Goal: Find specific page/section: Find specific page/section

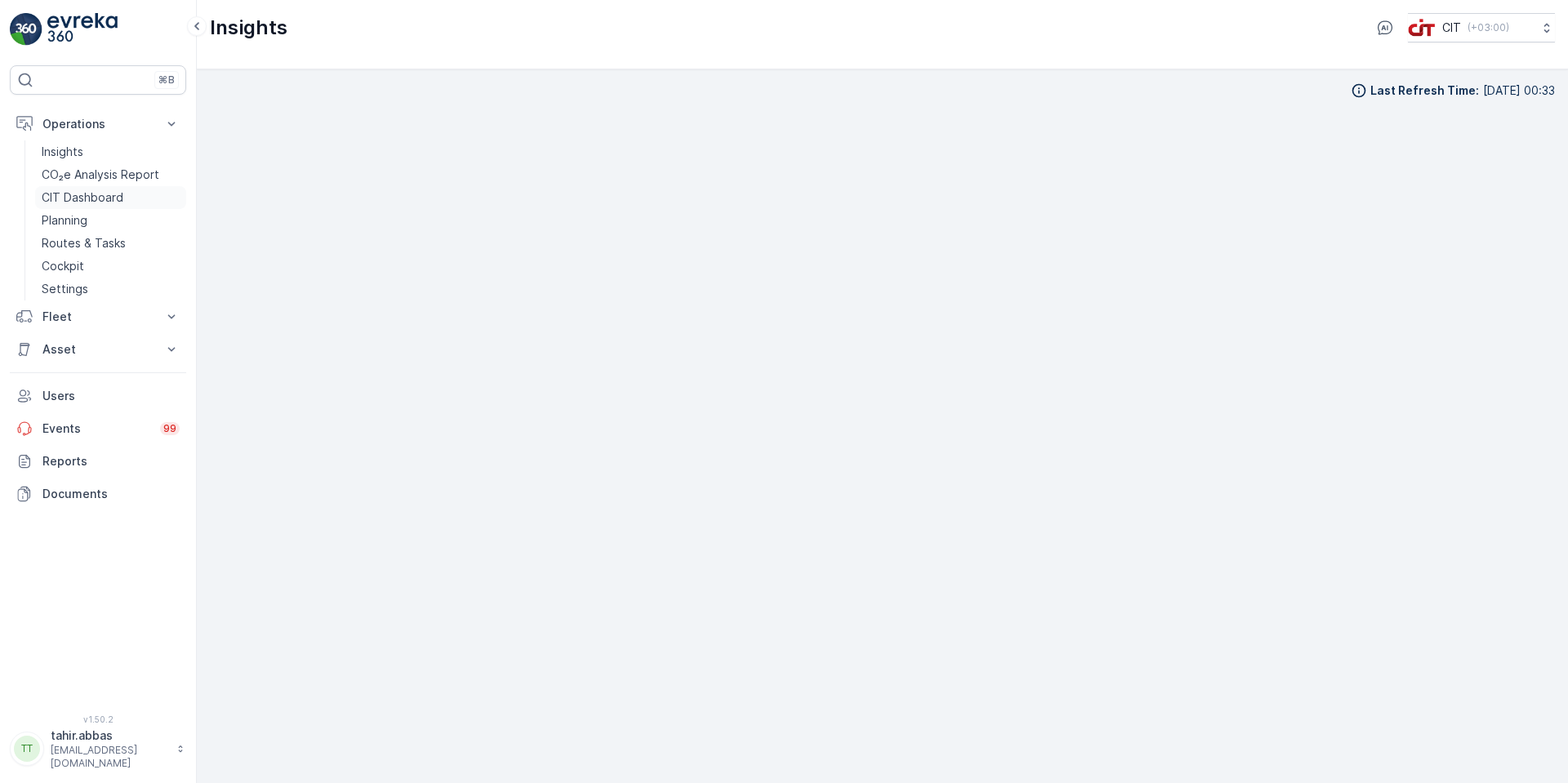
scroll to position [17, 0]
click at [55, 346] on p "Asset" at bounding box center [98, 350] width 111 height 17
click at [61, 350] on p "Asset" at bounding box center [98, 350] width 111 height 17
click at [62, 351] on p "Asset" at bounding box center [98, 350] width 111 height 17
click at [64, 372] on p "Assets" at bounding box center [60, 378] width 36 height 17
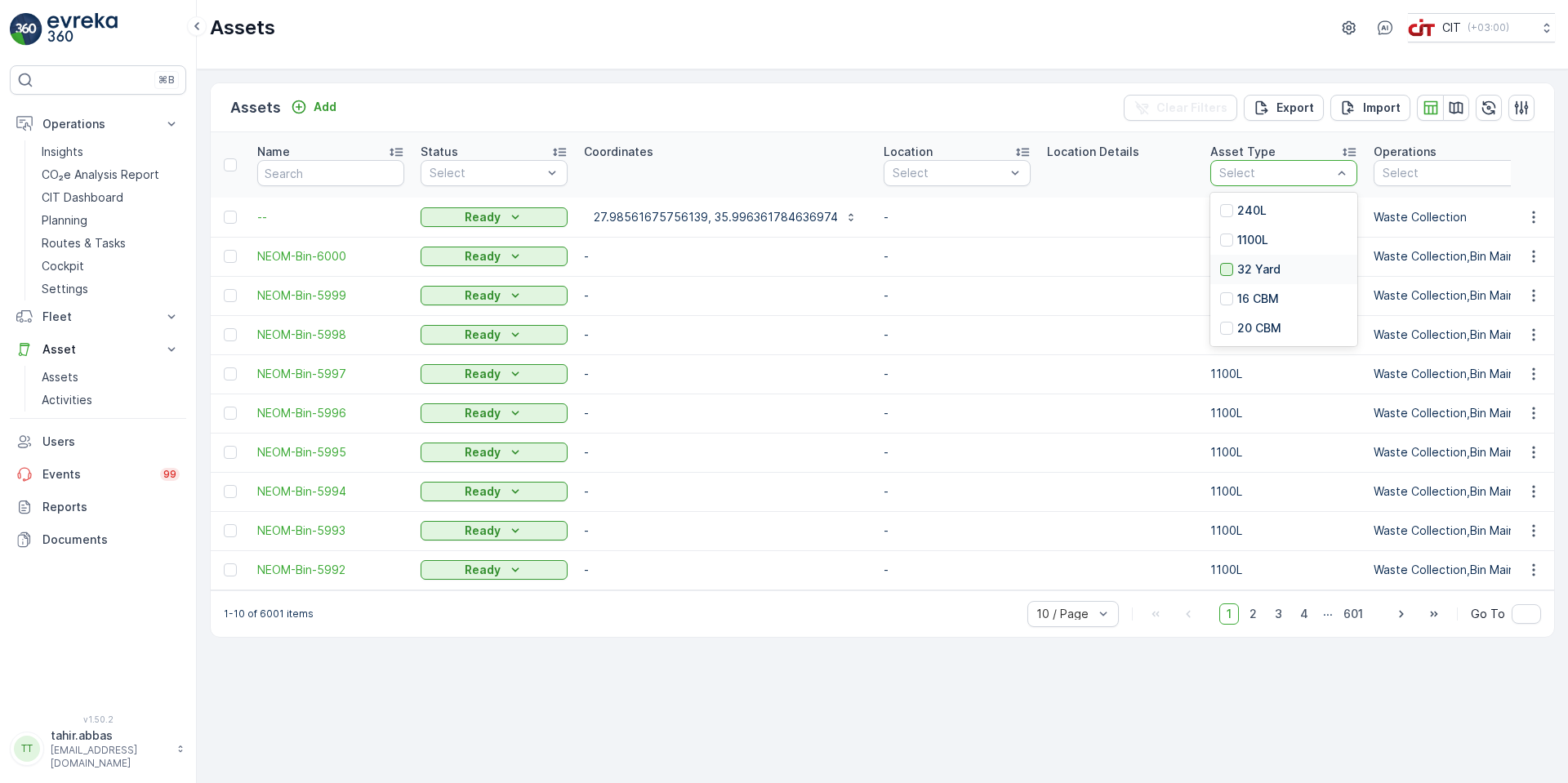
click at [1220, 267] on div at bounding box center [1227, 270] width 13 height 13
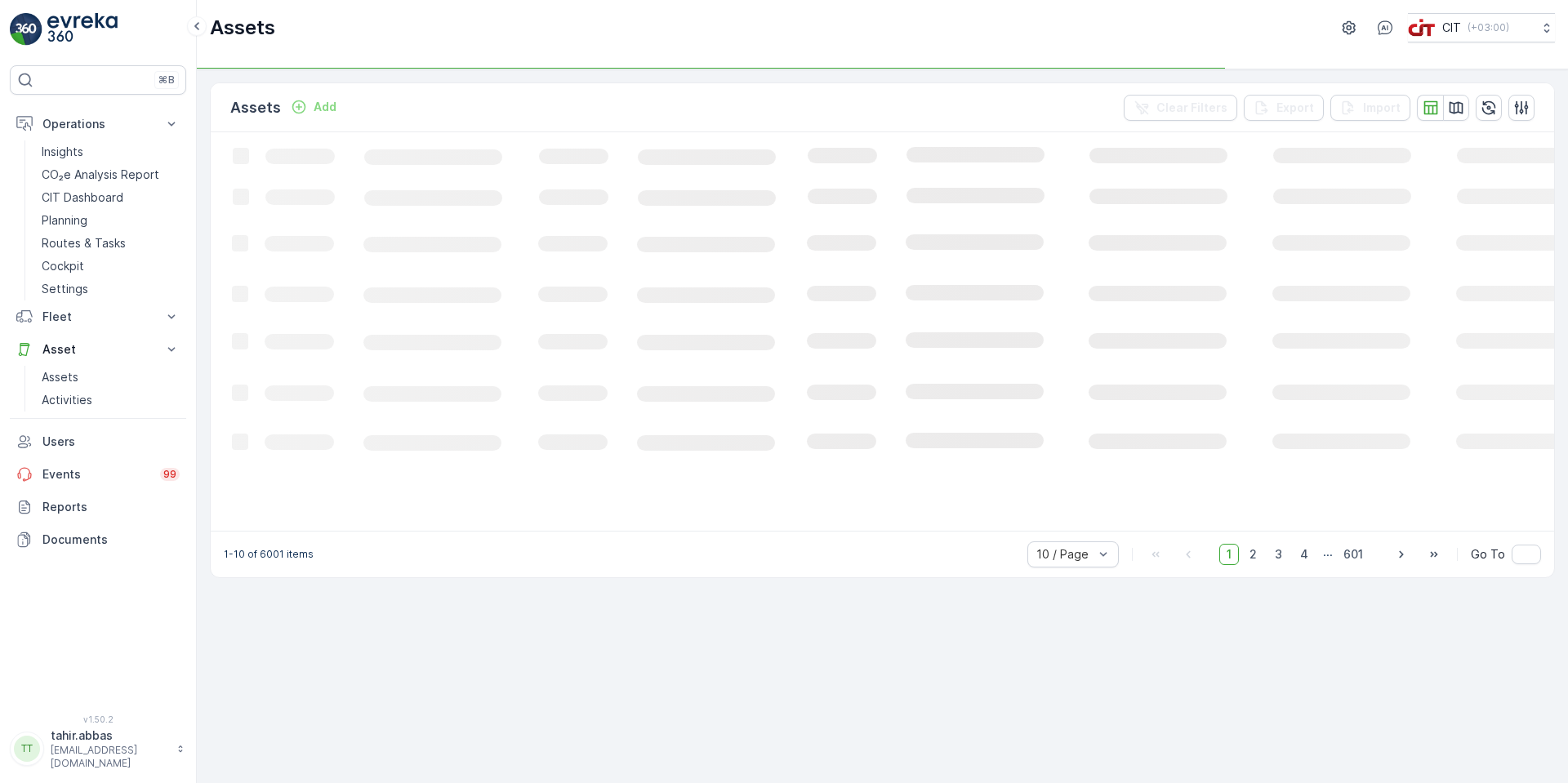
click at [1288, 174] on icon "Loading..." at bounding box center [994, 330] width 1568 height 397
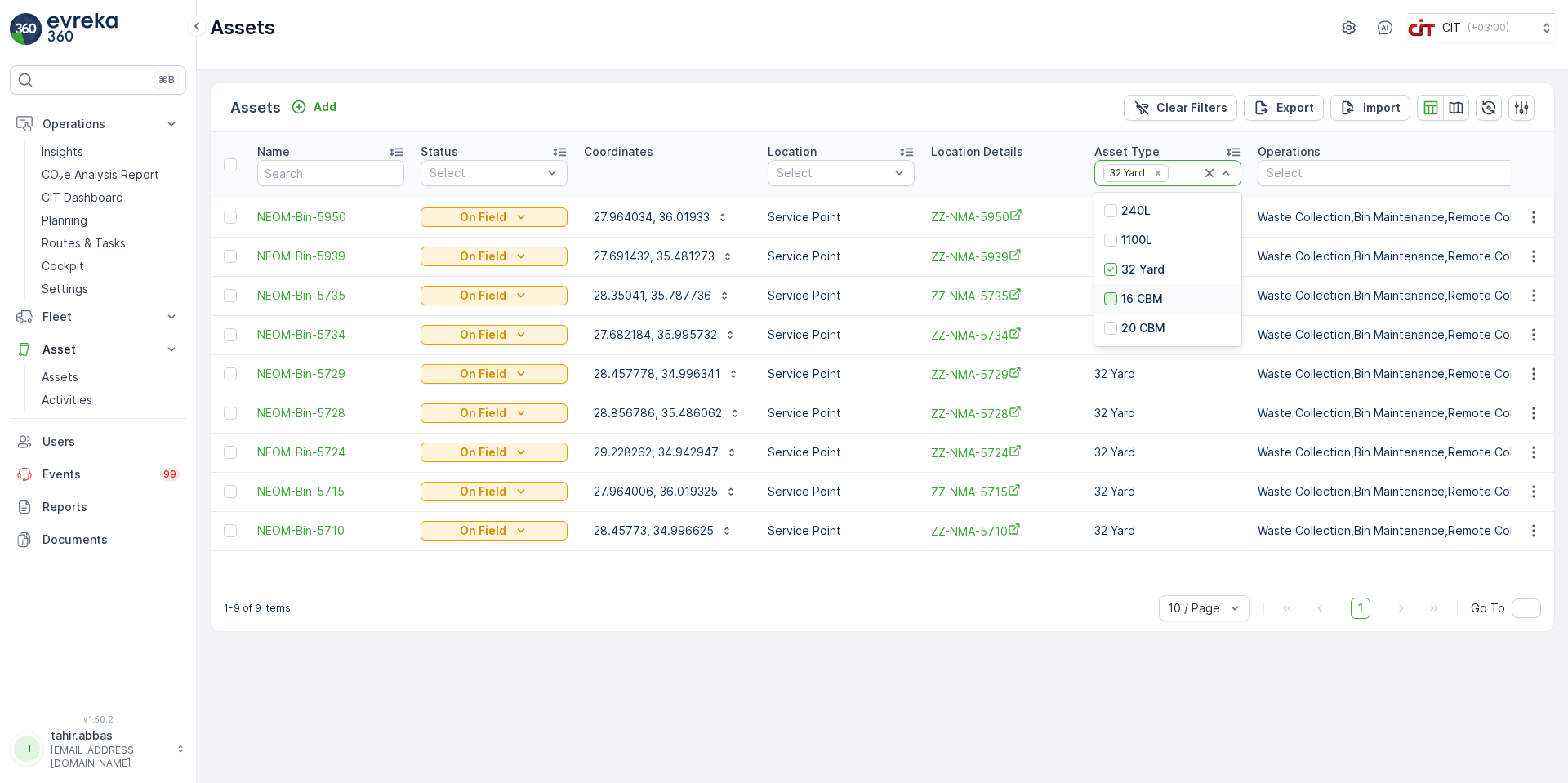
click at [1110, 301] on div at bounding box center [1110, 299] width 13 height 13
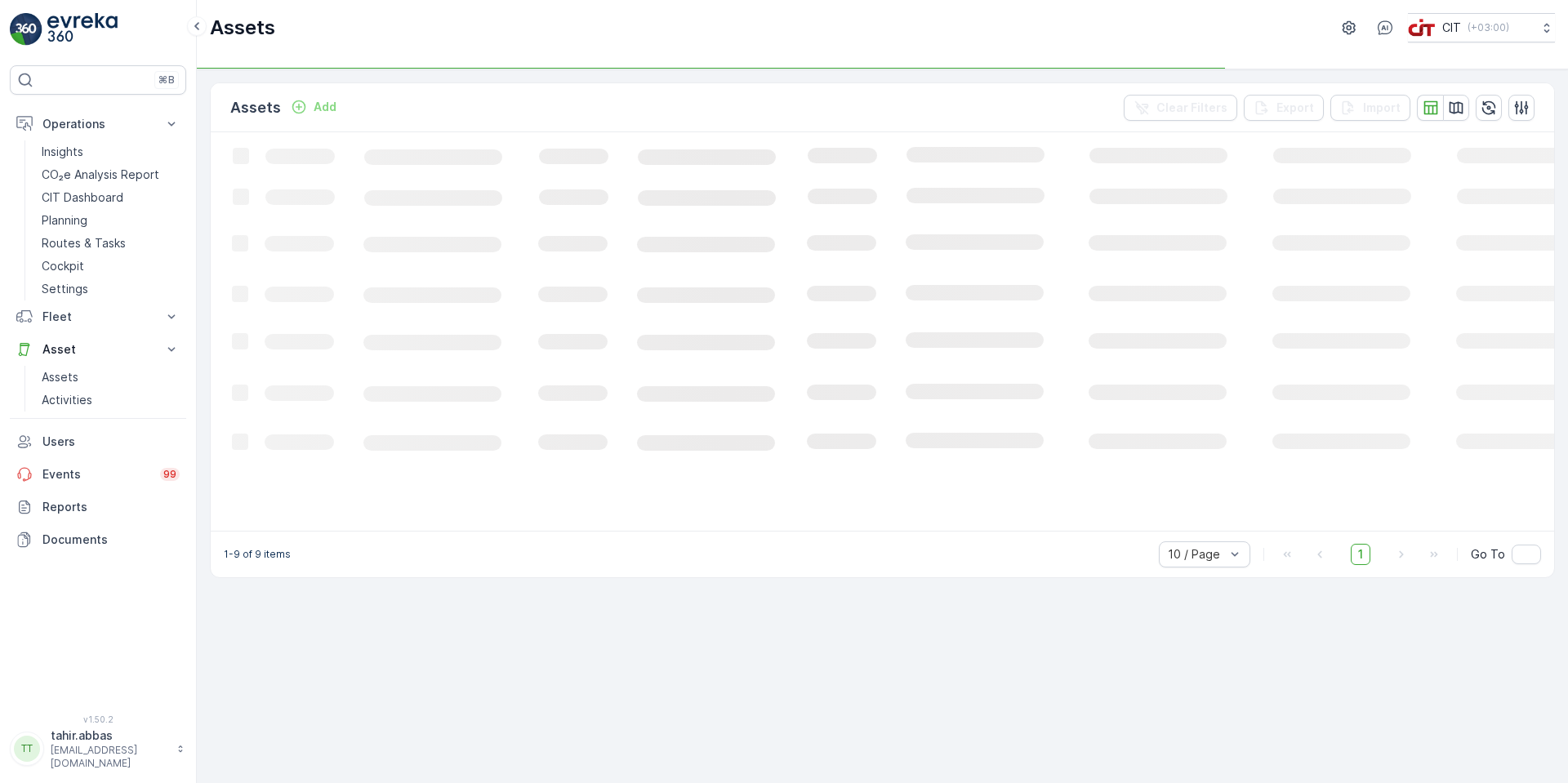
click at [1174, 172] on icon "Loading..." at bounding box center [994, 330] width 1568 height 397
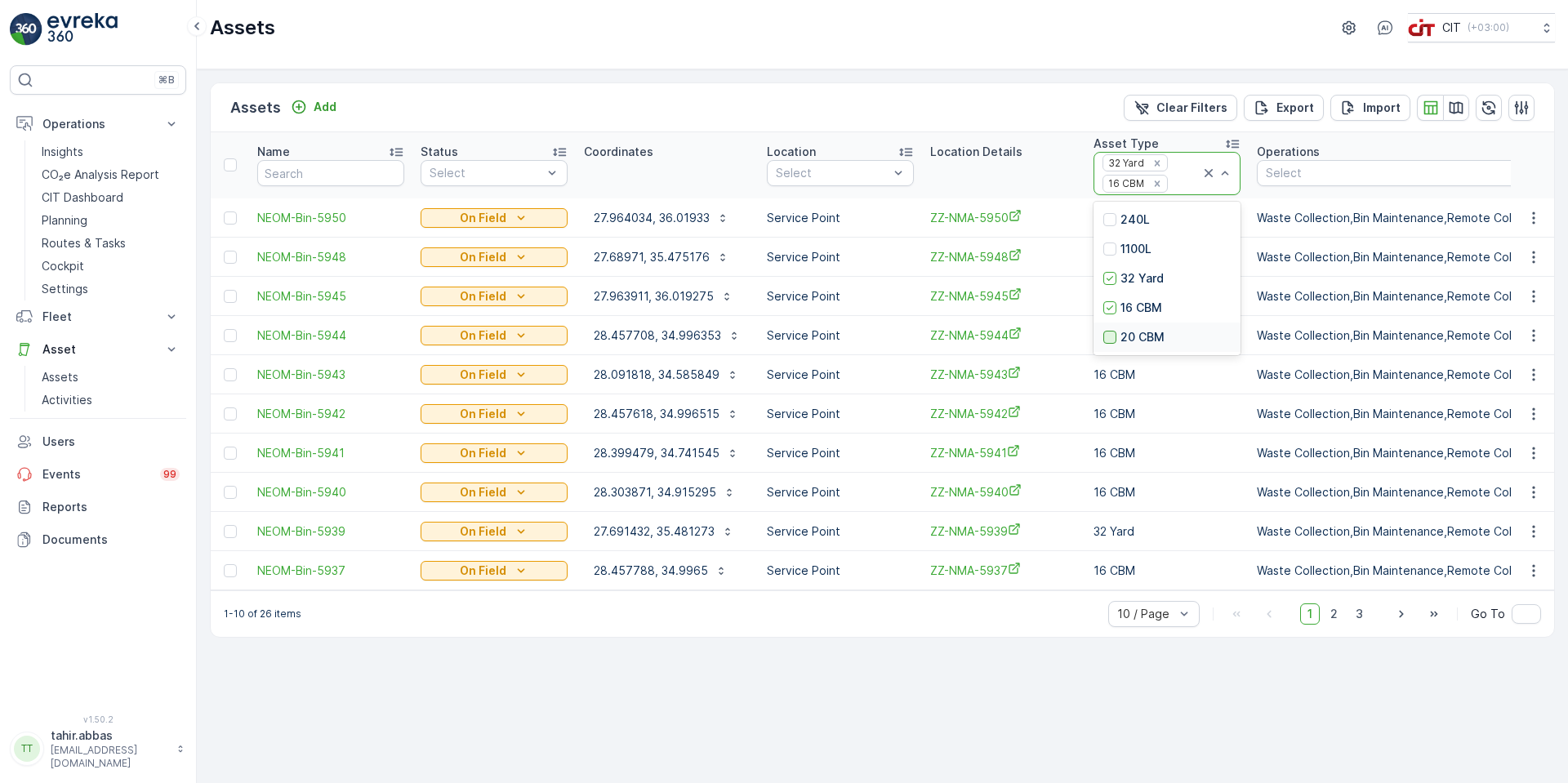
click at [1108, 337] on div at bounding box center [1110, 337] width 13 height 13
click at [1454, 107] on icon "button" at bounding box center [1456, 107] width 14 height 12
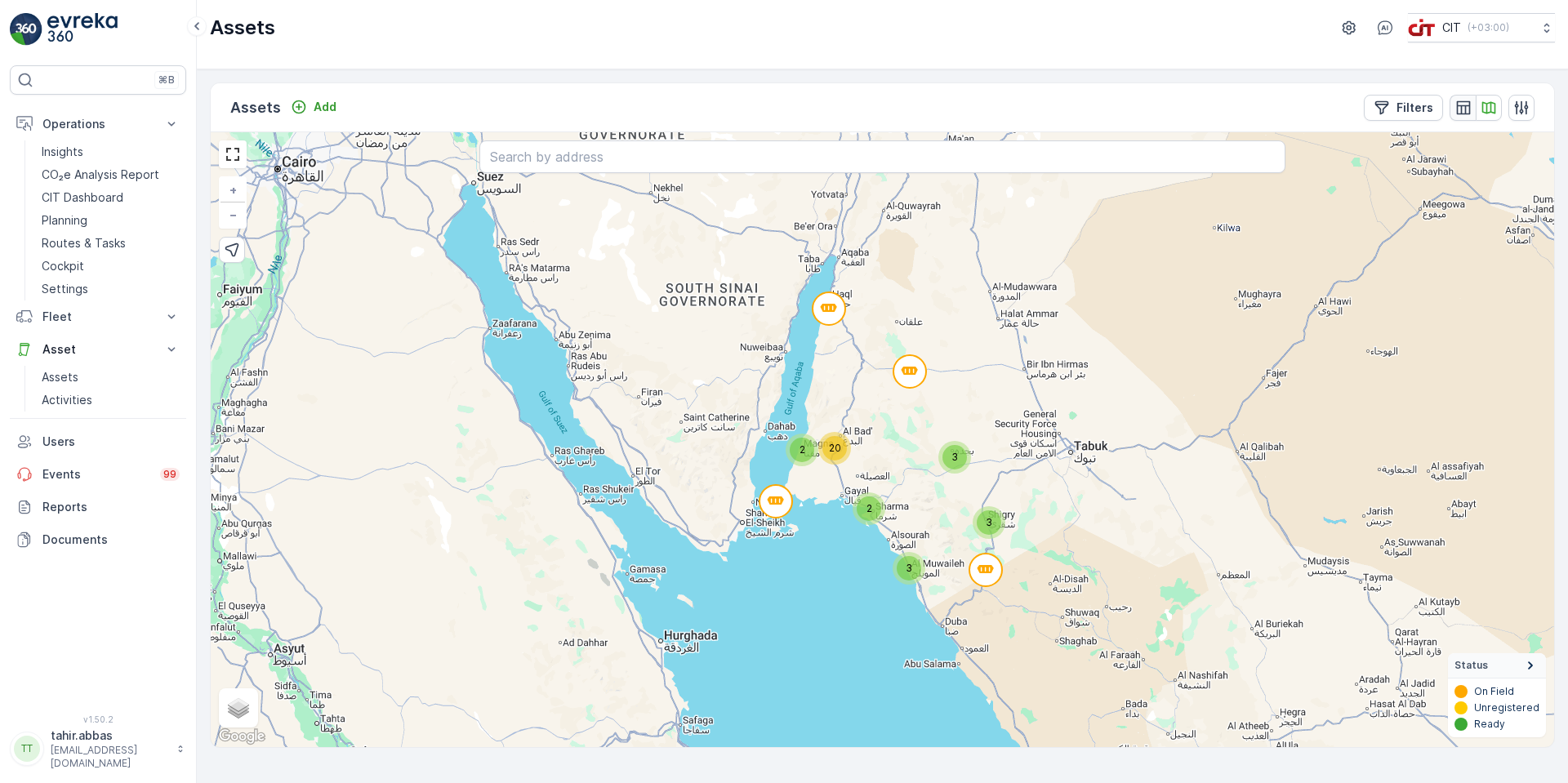
click at [1457, 105] on icon "button" at bounding box center [1463, 107] width 14 height 14
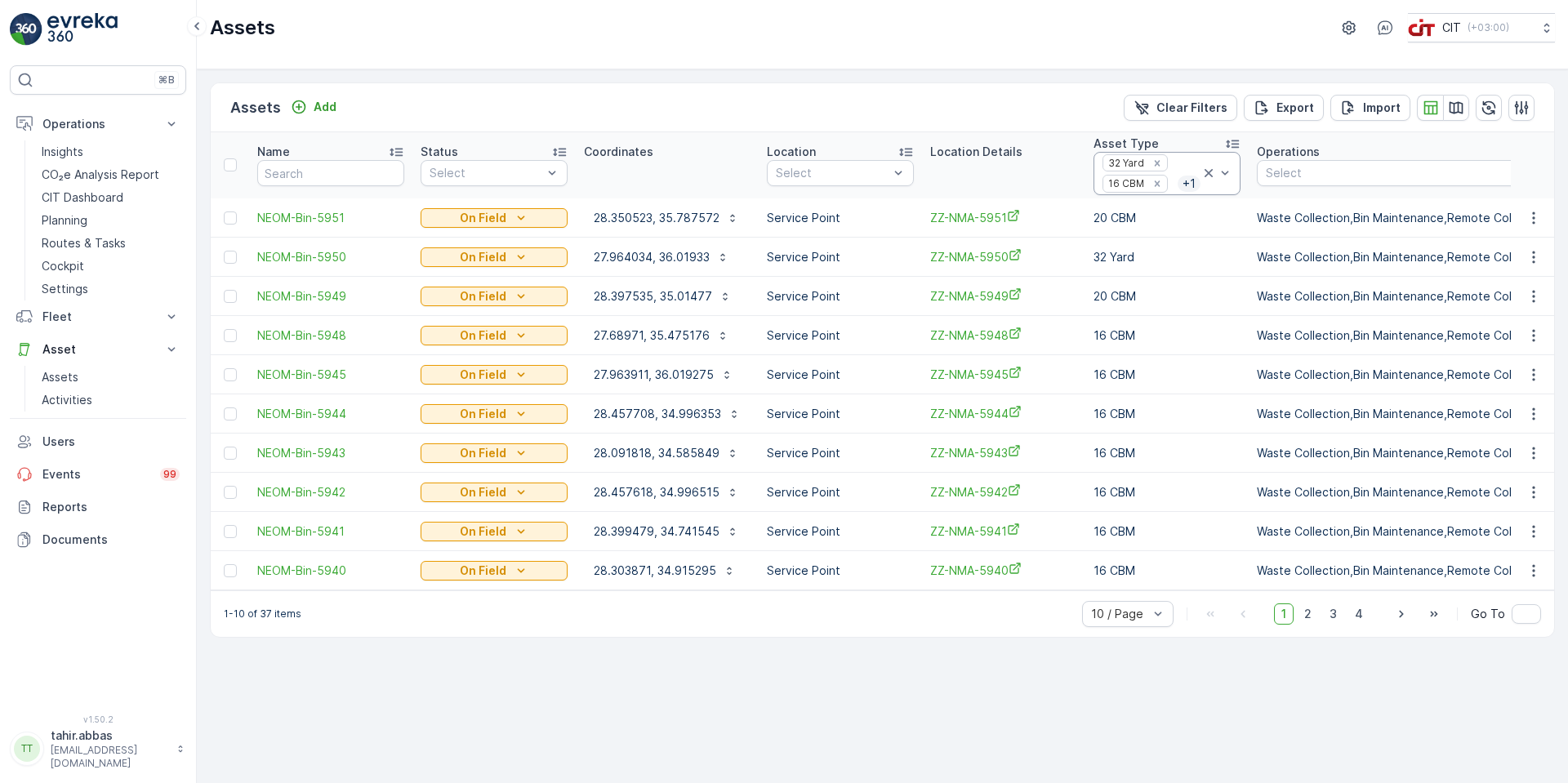
click at [291, 667] on div "Assets Add Clear Filters Export Import Name Status Select Coordinates Location …" at bounding box center [882, 426] width 1371 height 714
click at [1457, 109] on icon "button" at bounding box center [1456, 108] width 17 height 17
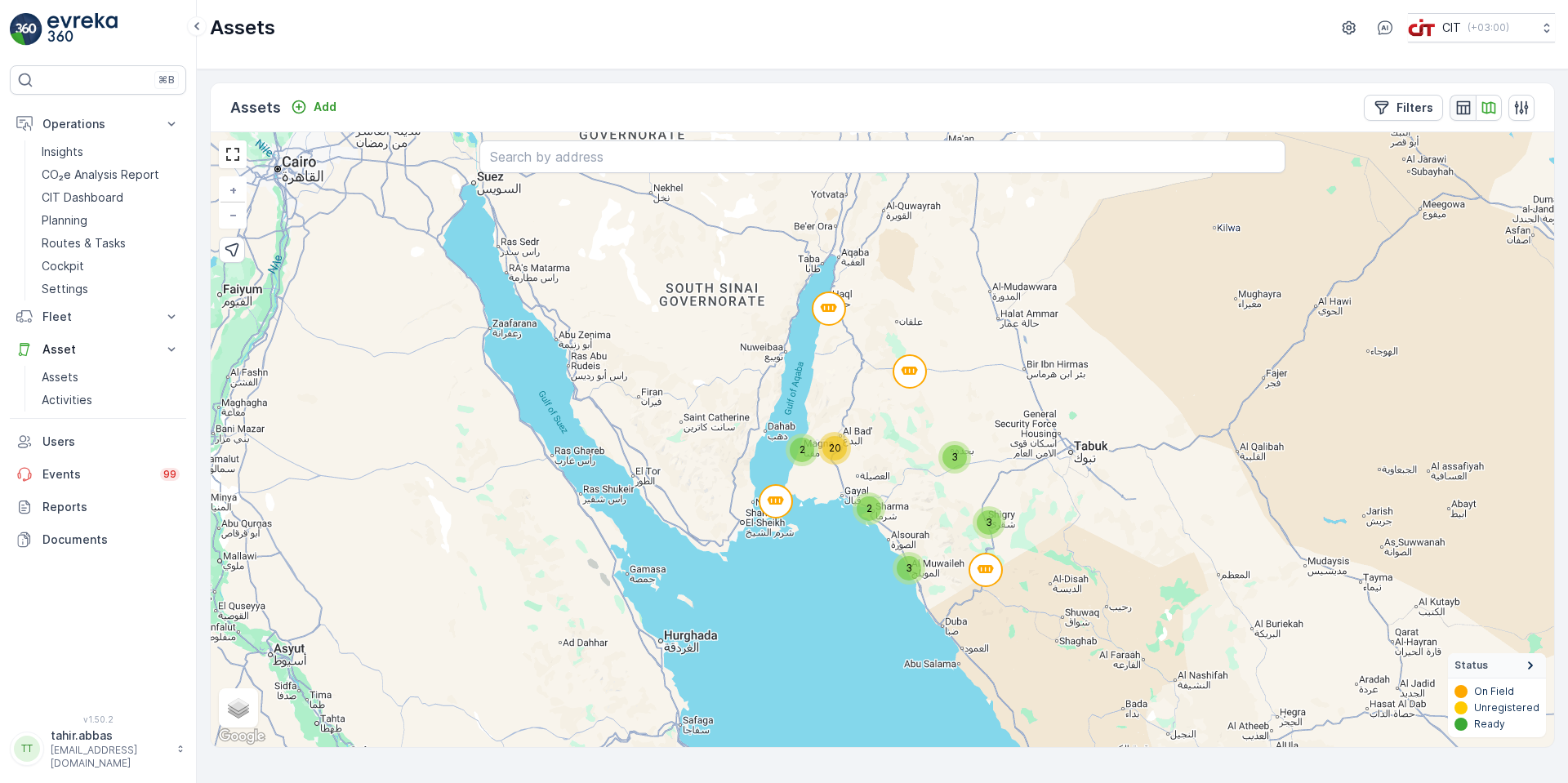
click at [1462, 102] on icon "button" at bounding box center [1464, 108] width 17 height 17
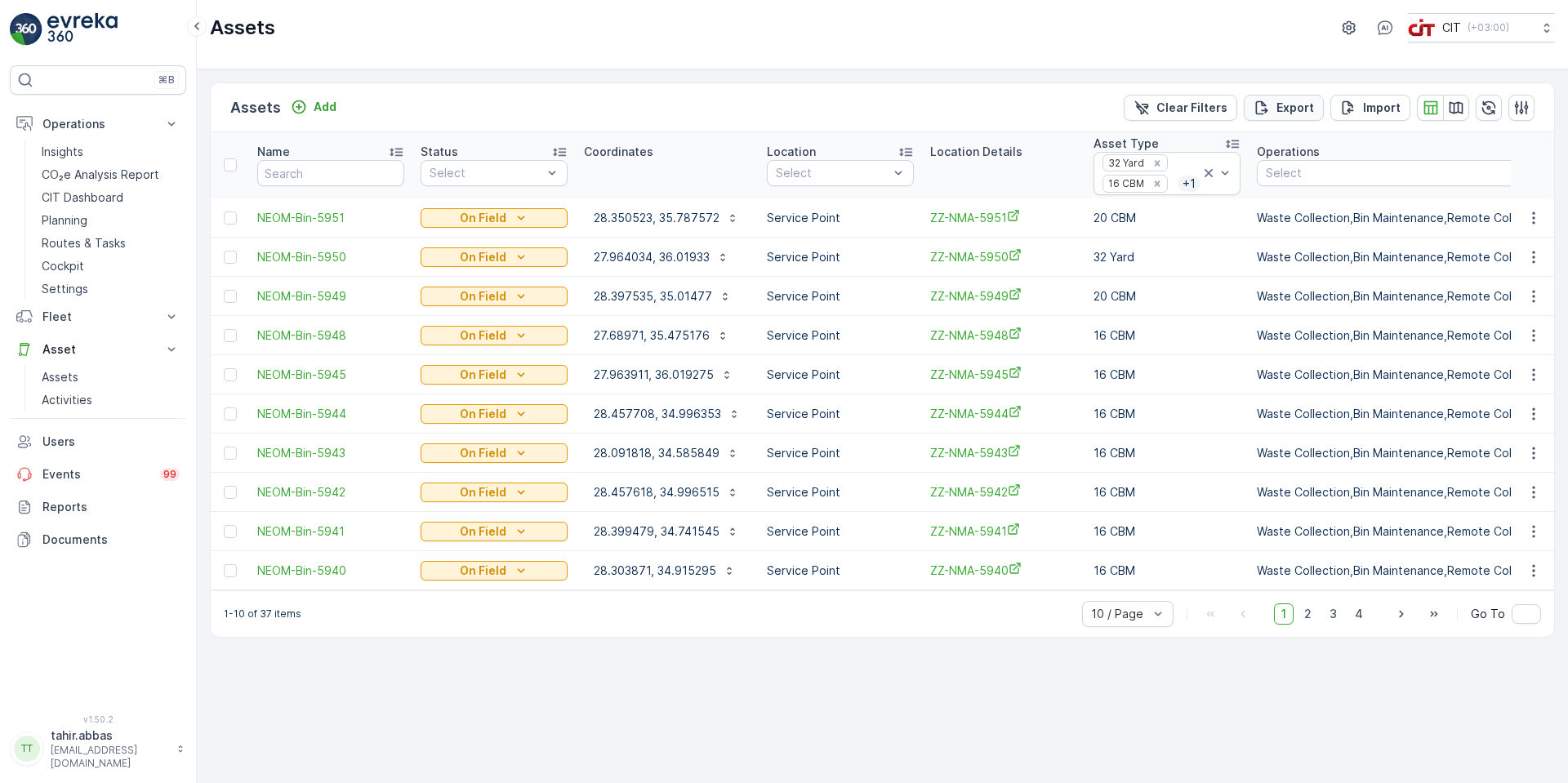
click at [1284, 108] on p "Export" at bounding box center [1295, 108] width 37 height 17
click at [1331, 99] on span "reports" at bounding box center [1422, 98] width 220 height 17
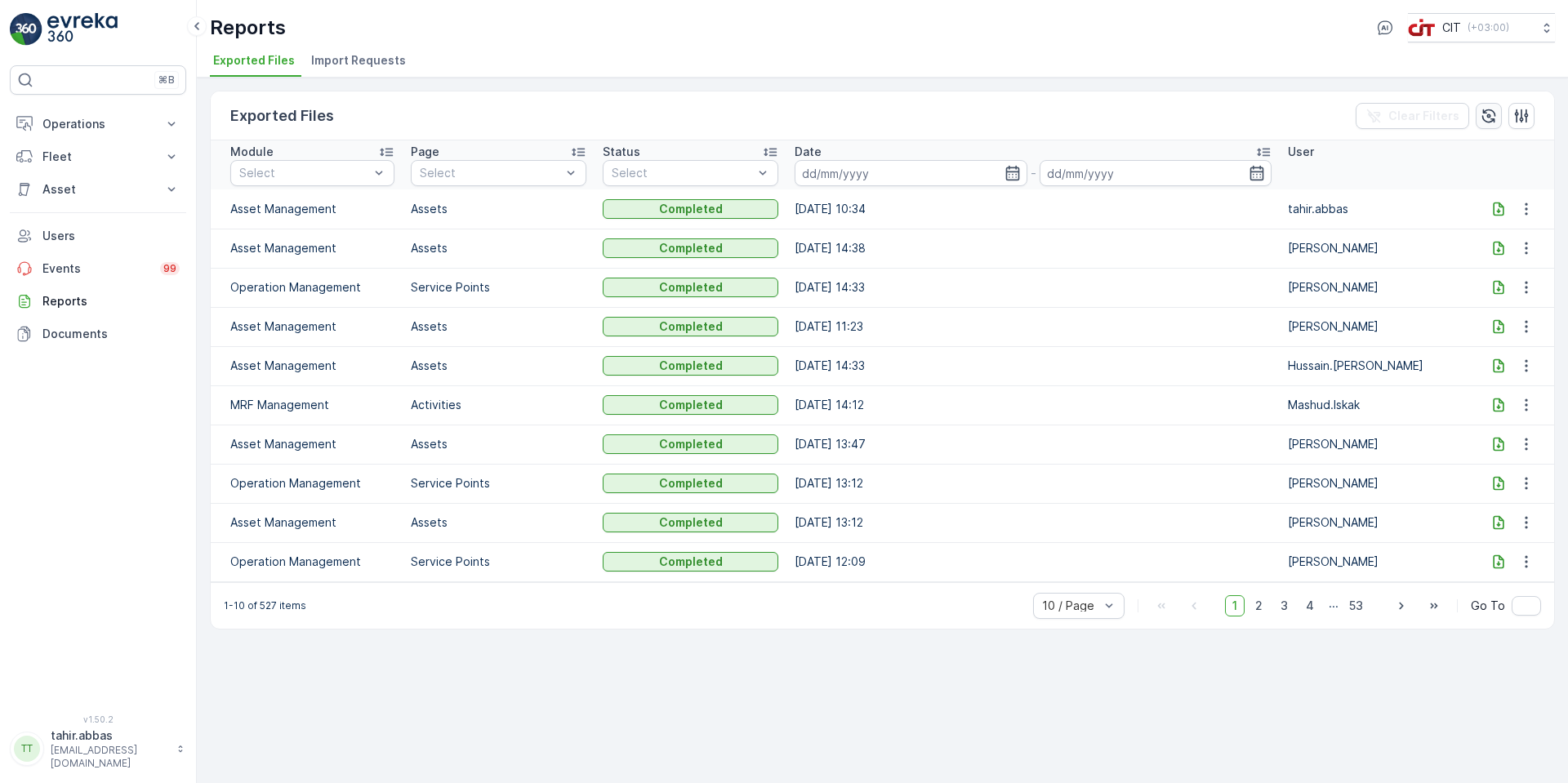
click at [1492, 115] on icon "button" at bounding box center [1489, 117] width 17 height 17
click at [1497, 211] on icon at bounding box center [1498, 208] width 10 height 14
